Goal: Task Accomplishment & Management: Complete application form

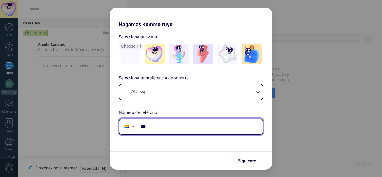
click at [170, 128] on input "***" at bounding box center [200, 126] width 125 height 13
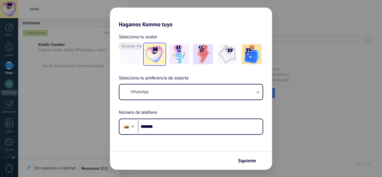
click at [158, 62] on img at bounding box center [155, 54] width 20 height 20
click at [179, 57] on img at bounding box center [179, 54] width 20 height 20
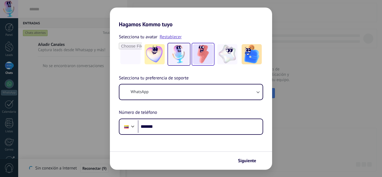
click at [211, 57] on img at bounding box center [203, 54] width 20 height 20
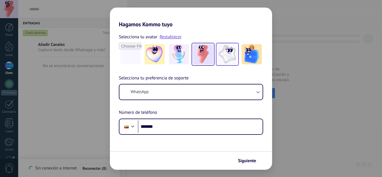
click at [237, 48] on img at bounding box center [227, 54] width 20 height 20
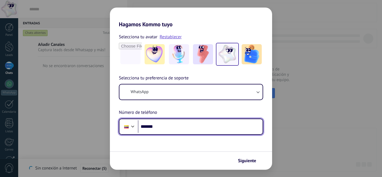
click at [221, 123] on input "*******" at bounding box center [200, 126] width 125 height 13
type input "**********"
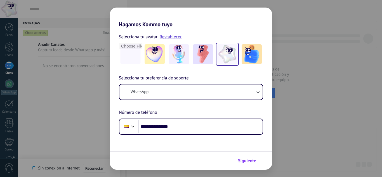
click at [249, 159] on span "Siguiente" at bounding box center [247, 161] width 18 height 4
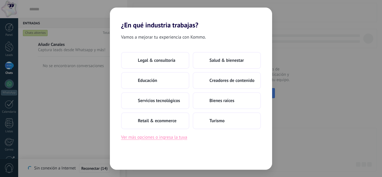
click at [177, 137] on button "Ver más opciones o ingresa la tuya" at bounding box center [154, 137] width 66 height 7
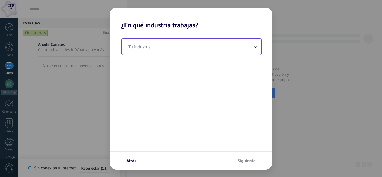
click at [180, 49] on input "text" at bounding box center [192, 47] width 140 height 16
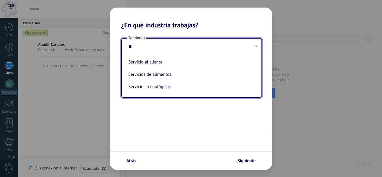
type input "*"
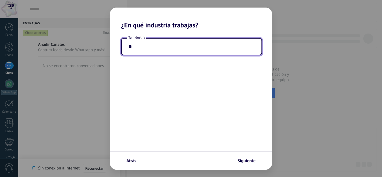
type input "*"
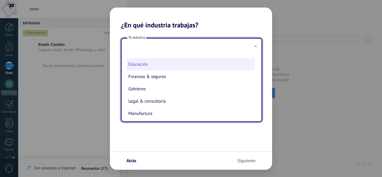
scroll to position [34, 0]
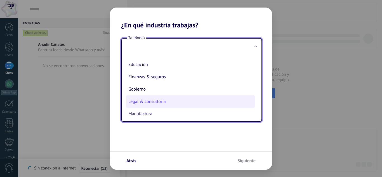
click at [192, 96] on li "Legal & consultoría" at bounding box center [190, 101] width 129 height 12
type input "**********"
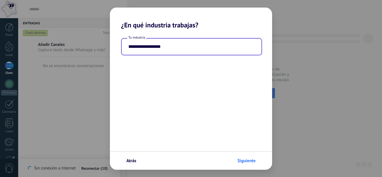
click at [254, 161] on span "Siguiente" at bounding box center [246, 161] width 18 height 4
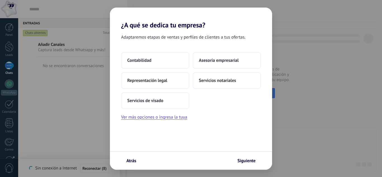
click at [254, 161] on span "Siguiente" at bounding box center [246, 161] width 18 height 4
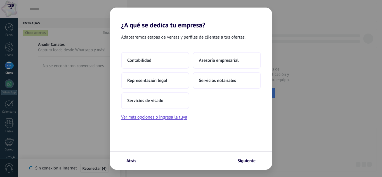
click at [314, 79] on div "¿A qué se dedica tu empresa? Adaptaremos etapas de ventas y perfiles de cliente…" at bounding box center [191, 88] width 382 height 177
click at [134, 158] on button "Atrás" at bounding box center [128, 161] width 20 height 10
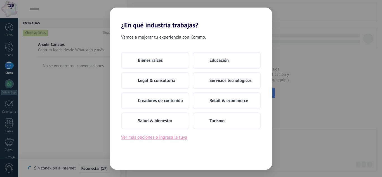
click at [180, 135] on button "Ver más opciones o ingresa la tuya" at bounding box center [154, 137] width 66 height 7
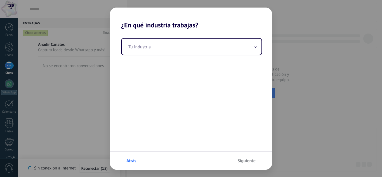
click at [136, 157] on button "Atrás" at bounding box center [128, 161] width 20 height 10
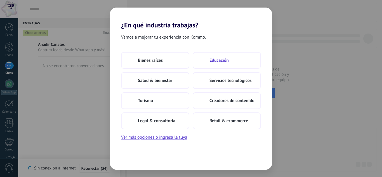
click at [218, 58] on span "Educación" at bounding box center [218, 61] width 19 height 6
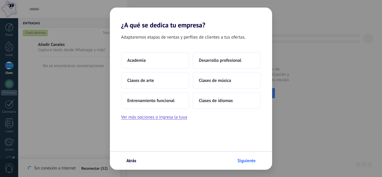
click at [250, 157] on button "Siguiente" at bounding box center [249, 161] width 29 height 10
click at [247, 159] on span "Siguiente" at bounding box center [246, 161] width 18 height 4
click at [178, 66] on button "Academia" at bounding box center [155, 60] width 68 height 17
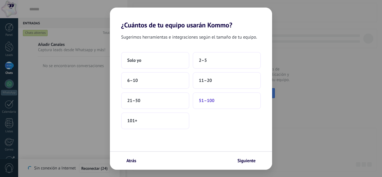
click at [224, 108] on button "51–100" at bounding box center [227, 100] width 68 height 17
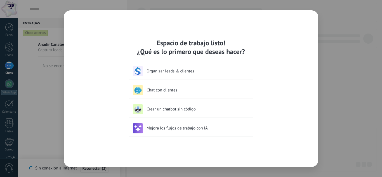
click at [215, 68] on div "Organizar leads & clientes" at bounding box center [191, 71] width 116 height 10
click at [204, 74] on h3 "Organizar leads & clientes" at bounding box center [196, 70] width 99 height 5
click at [183, 69] on h3 "Organizar leads & clientes" at bounding box center [196, 70] width 99 height 5
click at [167, 72] on h3 "Organizar leads & clientes" at bounding box center [196, 70] width 99 height 5
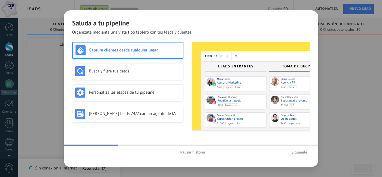
click at [295, 150] on span "Siguiente" at bounding box center [299, 152] width 16 height 4
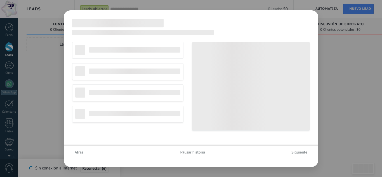
click at [295, 150] on span "Siguiente" at bounding box center [299, 152] width 16 height 4
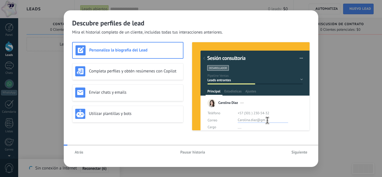
click at [295, 150] on span "Siguiente" at bounding box center [299, 152] width 16 height 4
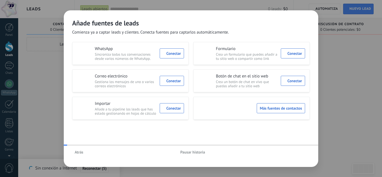
click at [295, 150] on div "Atrás Pausar historia" at bounding box center [191, 152] width 254 height 13
click at [192, 150] on span "Pausar historia" at bounding box center [192, 152] width 25 height 4
click at [192, 150] on span "Iniciar historia" at bounding box center [193, 152] width 24 height 4
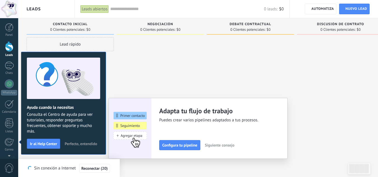
click at [9, 45] on div at bounding box center [9, 46] width 8 height 10
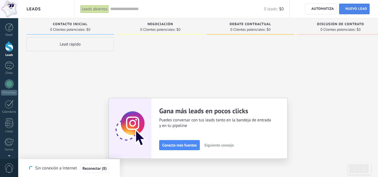
click at [351, 4] on link "Lead Nuevo lead" at bounding box center [354, 9] width 30 height 11
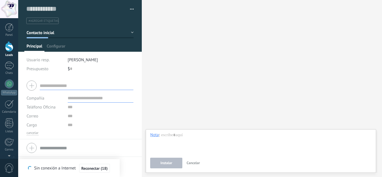
click at [81, 82] on input "text" at bounding box center [87, 85] width 94 height 9
click at [90, 94] on input "text" at bounding box center [101, 98] width 66 height 9
paste input "**********"
type input "**********"
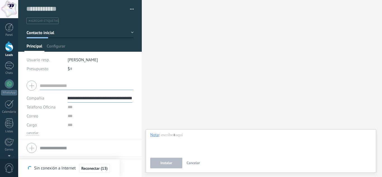
type input "**********"
click at [79, 82] on input "text" at bounding box center [87, 85] width 94 height 9
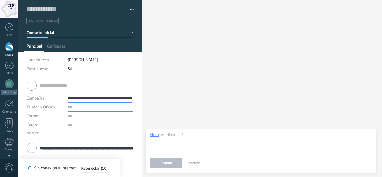
click at [73, 109] on input "text" at bounding box center [101, 107] width 66 height 9
click at [73, 90] on div at bounding box center [80, 86] width 107 height 14
click at [73, 86] on input "text" at bounding box center [87, 85] width 94 height 9
paste input "**********"
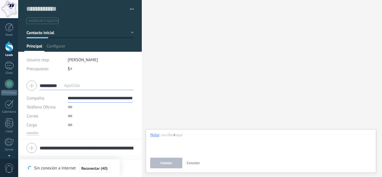
type input "**********"
click at [78, 107] on input "text" at bounding box center [101, 107] width 66 height 9
paste input "**********"
type input "**********"
click at [70, 5] on input "text" at bounding box center [76, 9] width 100 height 8
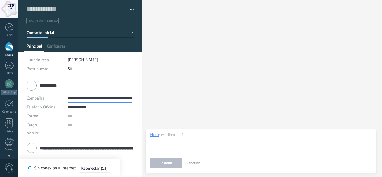
click at [73, 97] on input "**********" at bounding box center [100, 98] width 65 height 9
click at [73, 7] on input "text" at bounding box center [76, 9] width 100 height 8
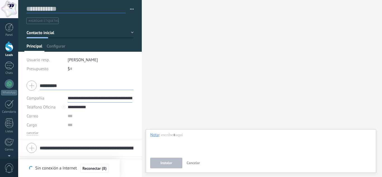
paste input "**********"
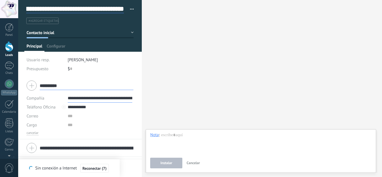
scroll to position [0, 203]
type input "**********"
click at [47, 23] on li "#agregar etiquetas" at bounding box center [42, 21] width 32 height 6
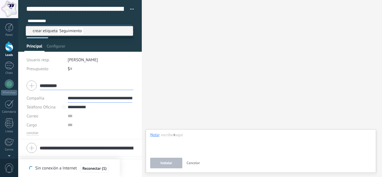
type input "**********"
click at [80, 29] on span "Seguimiento" at bounding box center [71, 31] width 26 height 8
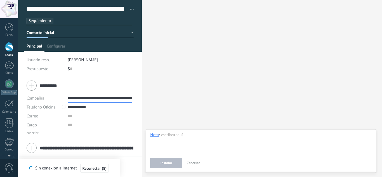
click at [51, 33] on span "Contacto inicial" at bounding box center [41, 32] width 28 height 5
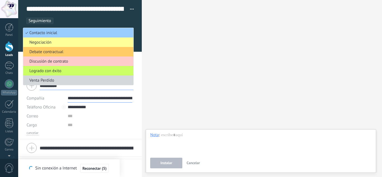
click at [136, 88] on div "**********" at bounding box center [80, 108] width 124 height 62
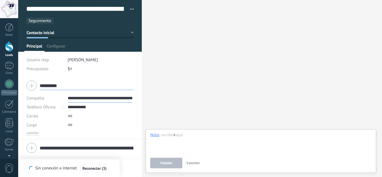
click at [130, 31] on button "Contacto inicial" at bounding box center [80, 33] width 107 height 10
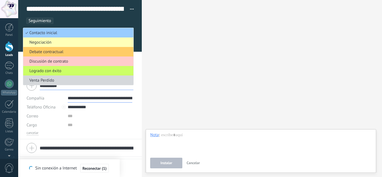
click at [58, 42] on span "Negociación" at bounding box center [77, 42] width 108 height 5
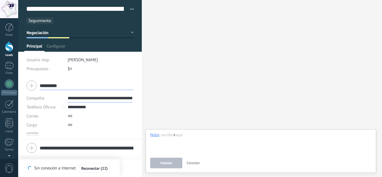
click at [129, 30] on button "Negociación" at bounding box center [80, 33] width 107 height 10
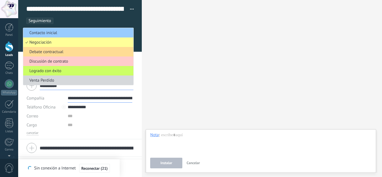
click at [93, 49] on span "Debate contractual" at bounding box center [77, 51] width 108 height 5
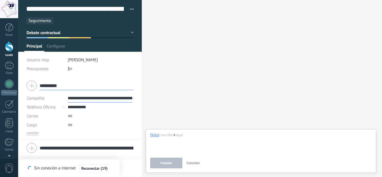
click at [130, 30] on button "Debate contractual" at bounding box center [80, 33] width 107 height 10
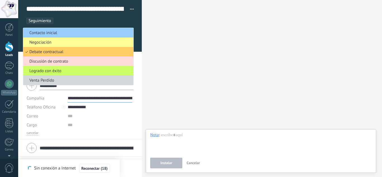
click at [93, 59] on span "Discusión de contrato" at bounding box center [77, 61] width 108 height 5
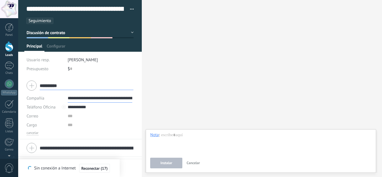
click at [131, 29] on button "Discusión de contrato" at bounding box center [80, 33] width 107 height 10
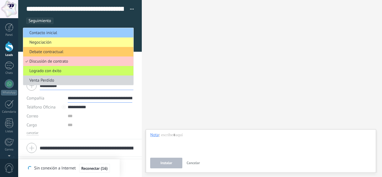
click at [100, 66] on li "Logrado con éxito" at bounding box center [78, 71] width 110 height 10
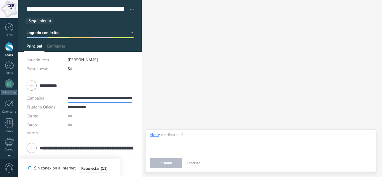
click at [131, 28] on button "Logrado con éxito" at bounding box center [80, 33] width 107 height 10
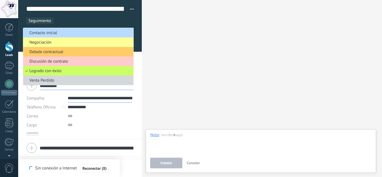
click at [103, 32] on span "Contacto inicial" at bounding box center [77, 32] width 108 height 5
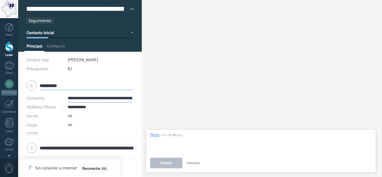
click at [133, 30] on div at bounding box center [80, 26] width 124 height 52
click at [128, 32] on button "Contacto inicial" at bounding box center [80, 33] width 107 height 10
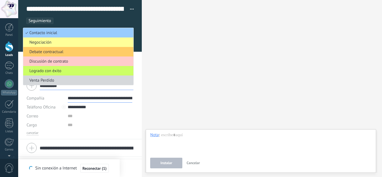
click at [99, 23] on ul "Seguimiento" at bounding box center [79, 21] width 107 height 8
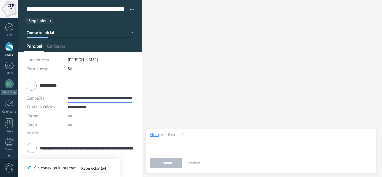
click at [102, 166] on button "Reconectar (34)" at bounding box center [94, 168] width 31 height 9
drag, startPoint x: 102, startPoint y: 166, endPoint x: 236, endPoint y: 75, distance: 162.4
click at [236, 75] on div "Buscar Carga más Participantes: 0 Agregar usuario Bots: 0" at bounding box center [262, 88] width 240 height 177
click at [195, 160] on button "Cancelar" at bounding box center [193, 163] width 18 height 11
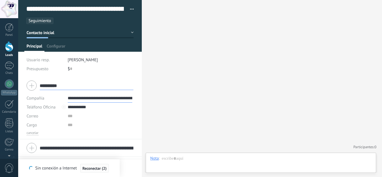
click at [98, 169] on span "Reconectar (2)" at bounding box center [94, 168] width 24 height 4
click at [98, 169] on span "Reconectar (10)" at bounding box center [94, 168] width 26 height 4
click at [98, 169] on span "Reconectar (8)" at bounding box center [91, 168] width 24 height 4
click at [98, 169] on div "Se ha recuperado la conexión a Internet Sin conexión a Internet Reconectar (8)" at bounding box center [68, 168] width 101 height 18
click at [98, 169] on span "Reconectar (22)" at bounding box center [94, 168] width 26 height 4
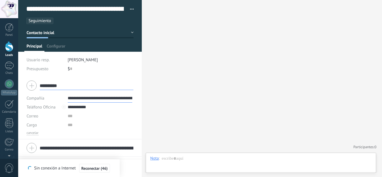
click at [98, 169] on span "Reconectar (46)" at bounding box center [94, 168] width 26 height 4
